Goal: Task Accomplishment & Management: Manage account settings

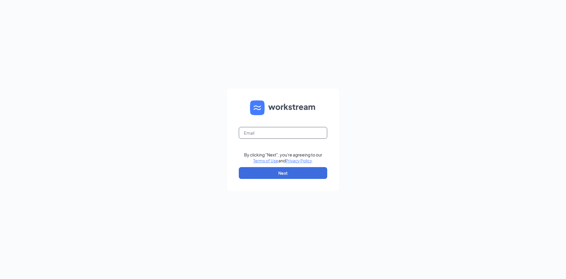
click at [264, 131] on input "text" at bounding box center [283, 133] width 88 height 12
type input "melaniecfatroy@gmail.com"
click at [294, 172] on button "Next" at bounding box center [283, 173] width 88 height 12
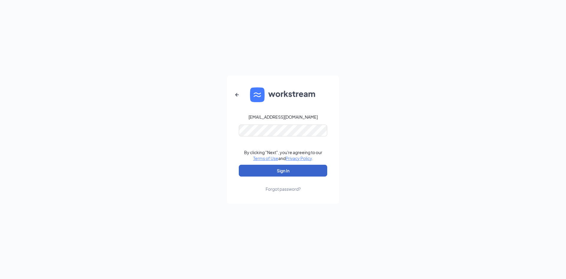
click at [289, 168] on button "Sign In" at bounding box center [283, 170] width 88 height 12
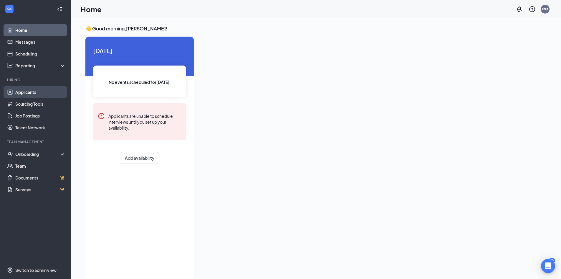
click at [30, 93] on link "Applicants" at bounding box center [40, 92] width 50 height 12
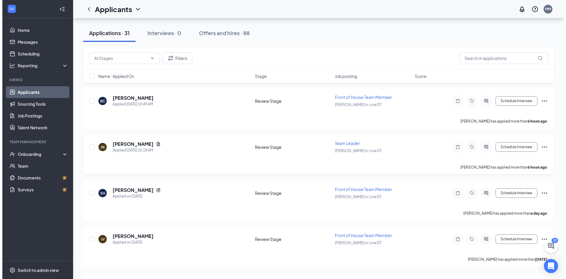
scroll to position [177, 0]
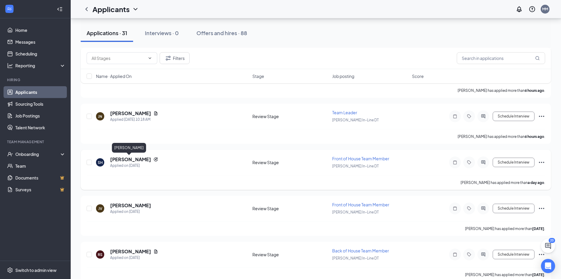
click at [120, 157] on h5 "[PERSON_NAME]" at bounding box center [130, 159] width 41 height 6
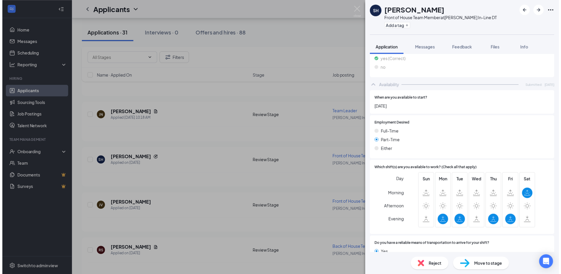
scroll to position [297, 0]
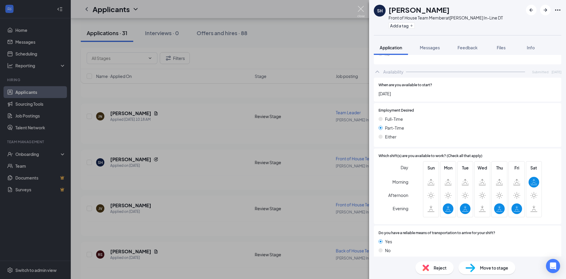
click at [360, 11] on img at bounding box center [360, 11] width 7 height 11
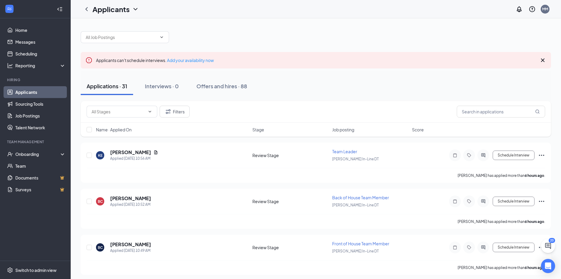
click at [544, 60] on icon "Cross" at bounding box center [543, 60] width 4 height 4
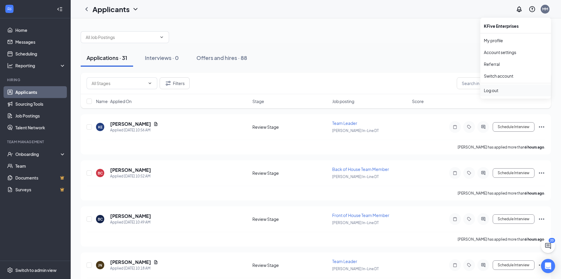
click at [501, 90] on div "Log out" at bounding box center [516, 90] width 64 height 6
